Goal: Information Seeking & Learning: Learn about a topic

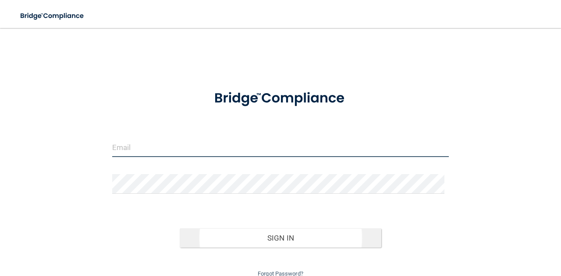
type input "[EMAIL_ADDRESS][DOMAIN_NAME]"
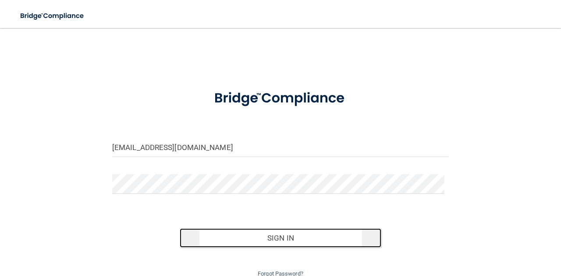
drag, startPoint x: 256, startPoint y: 234, endPoint x: 253, endPoint y: 230, distance: 5.7
click at [256, 234] on button "Sign In" at bounding box center [281, 238] width 202 height 19
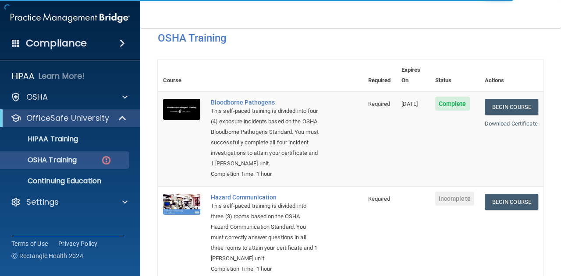
scroll to position [131, 0]
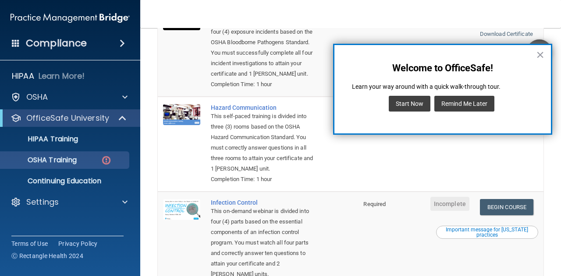
click at [473, 103] on button "Remind Me Later" at bounding box center [464, 104] width 60 height 16
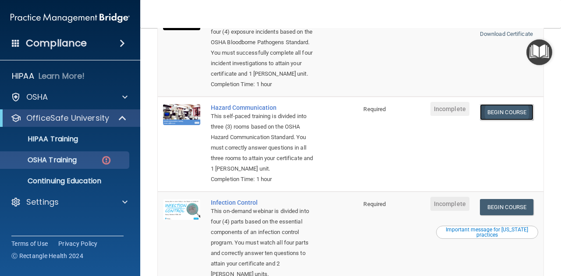
click at [503, 117] on link "Begin Course" at bounding box center [506, 112] width 53 height 16
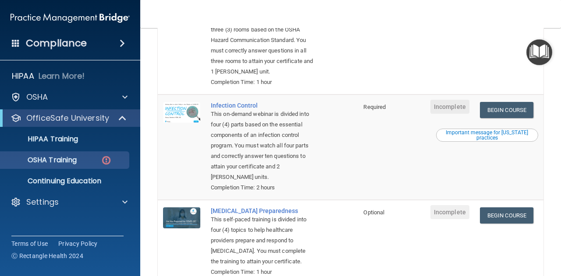
scroll to position [228, 0]
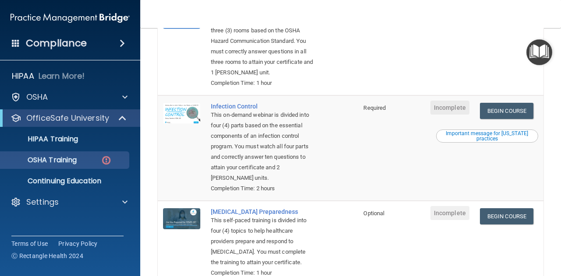
click at [488, 142] on div "Important message for [US_STATE] practices" at bounding box center [486, 136] width 99 height 11
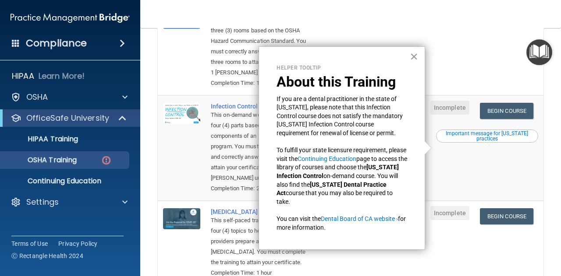
click at [415, 53] on button "×" at bounding box center [414, 57] width 8 height 14
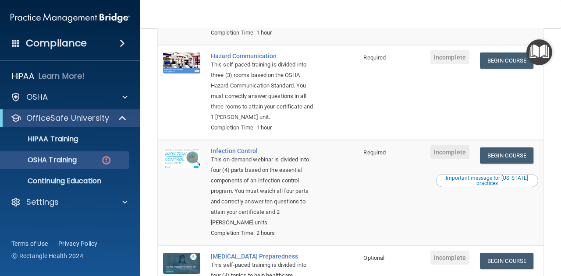
scroll to position [184, 0]
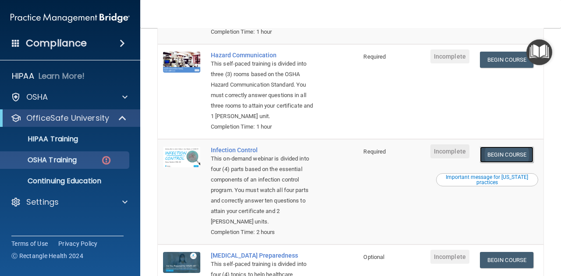
click at [507, 163] on link "Begin Course" at bounding box center [506, 155] width 53 height 16
click at [499, 163] on link "Begin Course" at bounding box center [506, 155] width 53 height 16
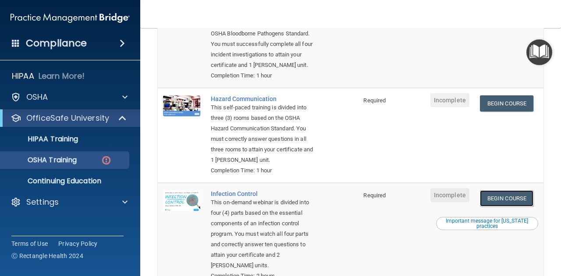
scroll to position [0, 0]
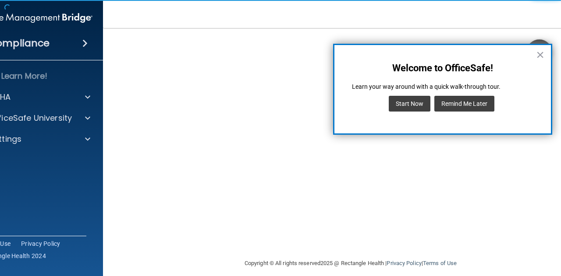
scroll to position [118, 0]
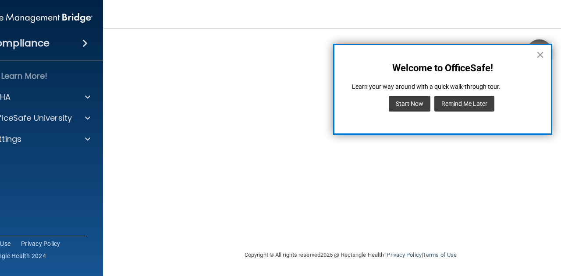
click at [479, 100] on button "Remind Me Later" at bounding box center [464, 104] width 60 height 16
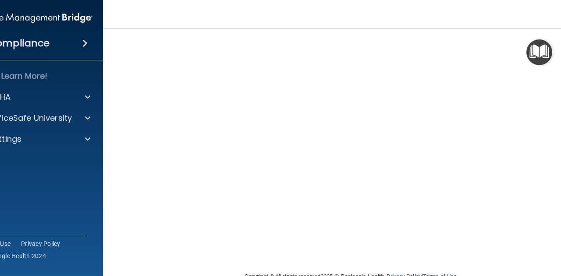
scroll to position [9, 0]
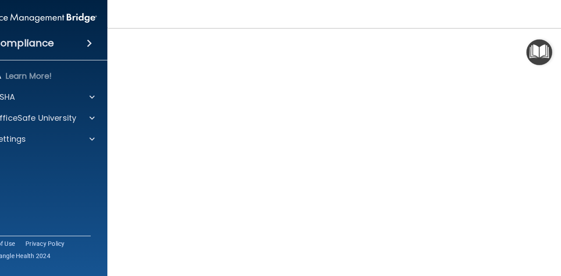
scroll to position [88, 0]
